Goal: Information Seeking & Learning: Learn about a topic

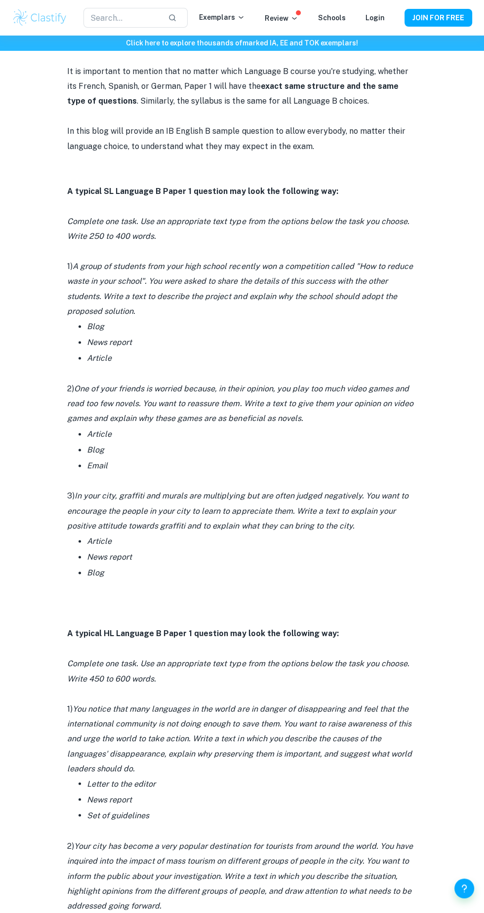
scroll to position [610, 0]
